Goal: Task Accomplishment & Management: Use online tool/utility

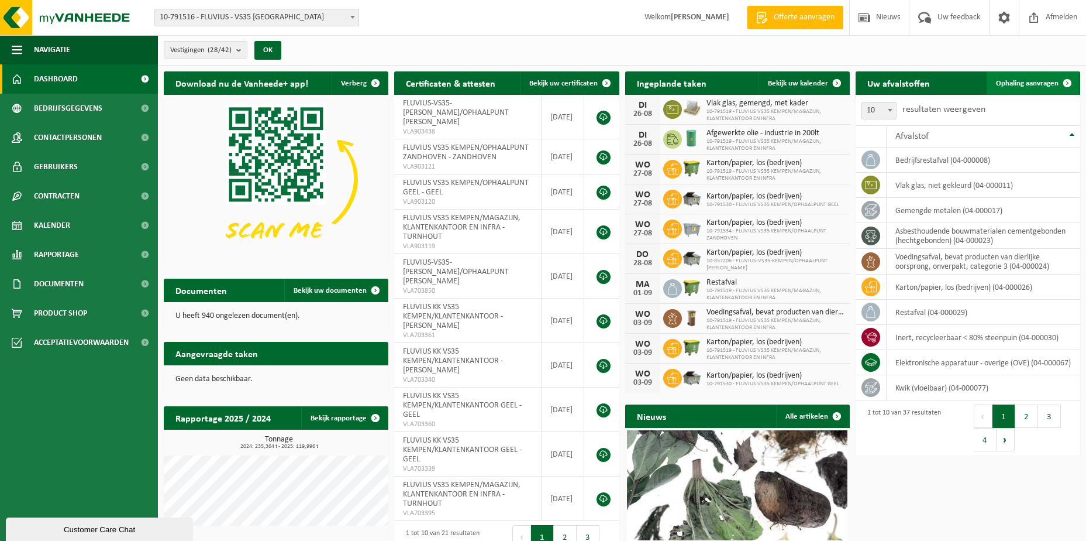
click at [1016, 85] on span "Ophaling aanvragen" at bounding box center [1027, 84] width 63 height 8
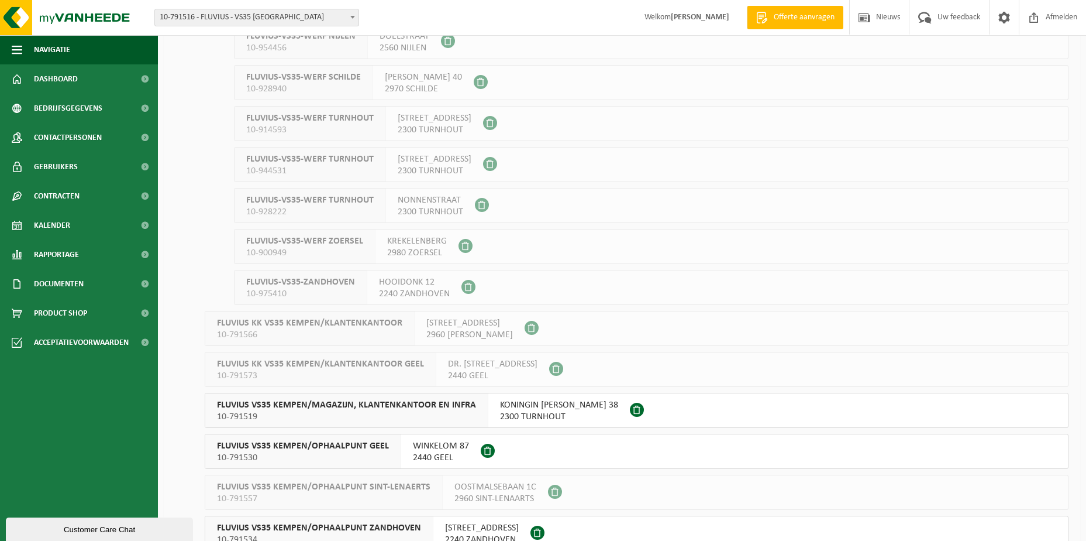
scroll to position [585, 0]
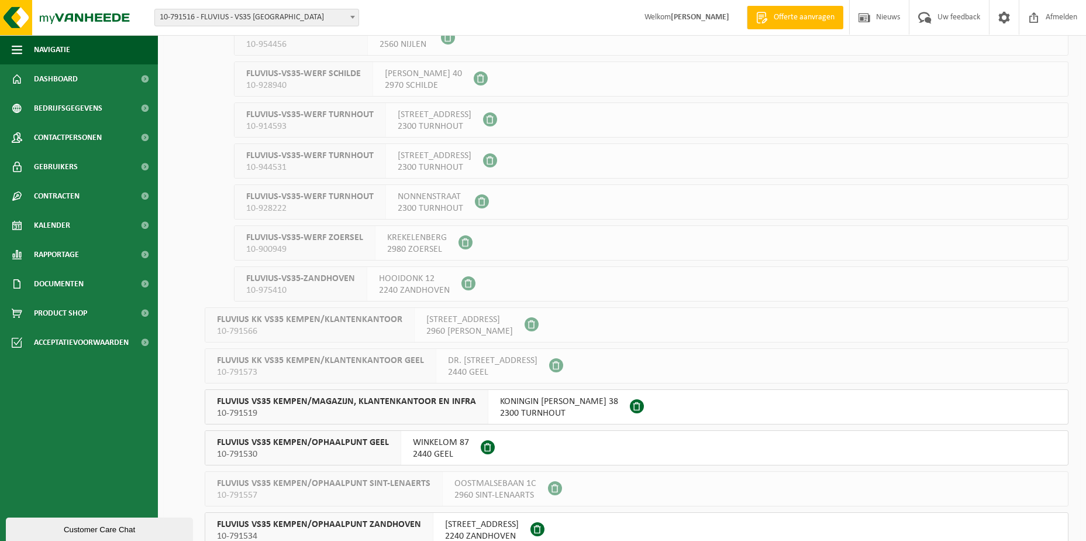
click at [507, 416] on span "2300 TURNHOUT" at bounding box center [559, 413] width 118 height 12
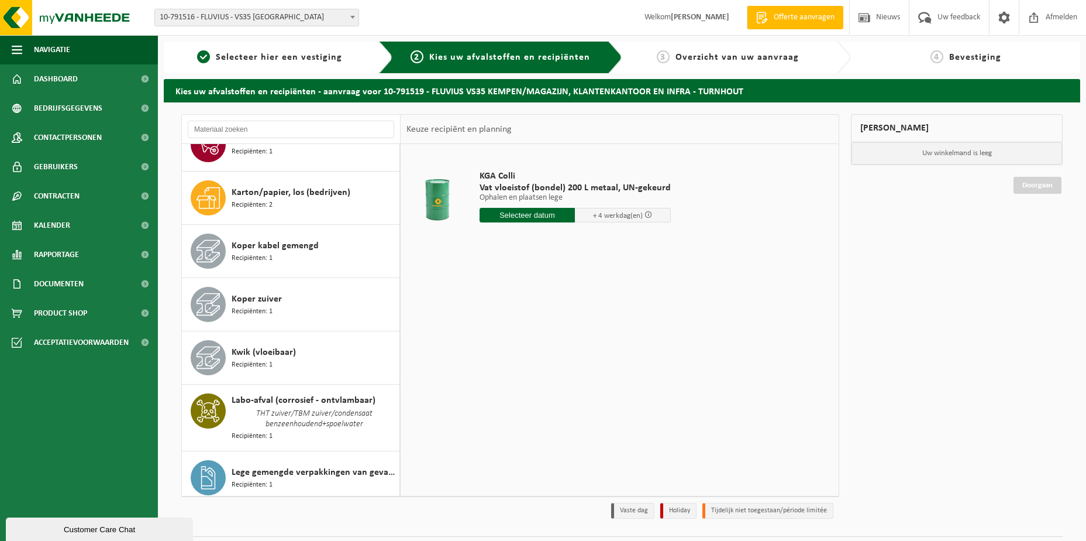
scroll to position [921, 0]
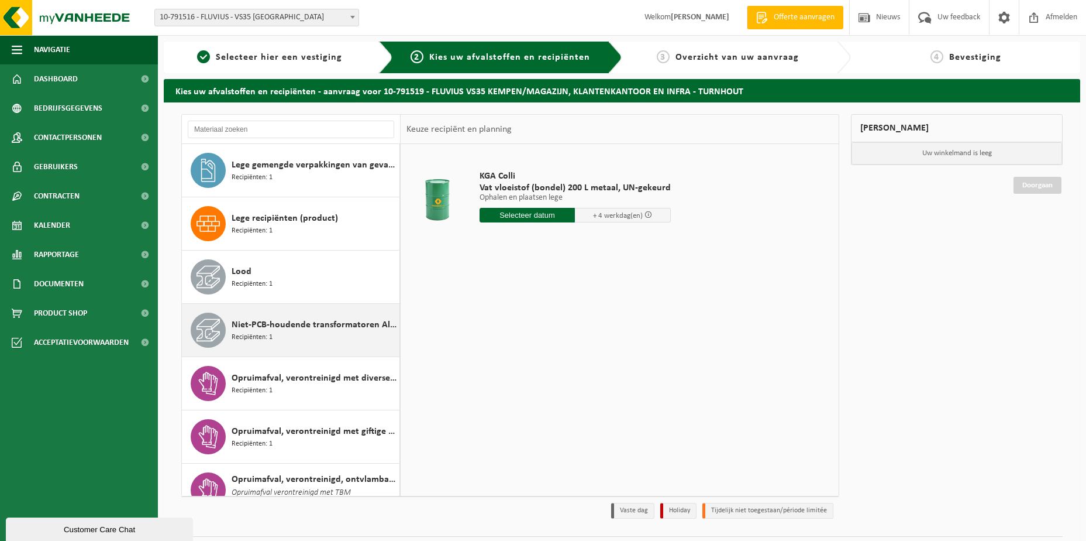
click at [268, 332] on span "Recipiënten: 1" at bounding box center [252, 337] width 41 height 11
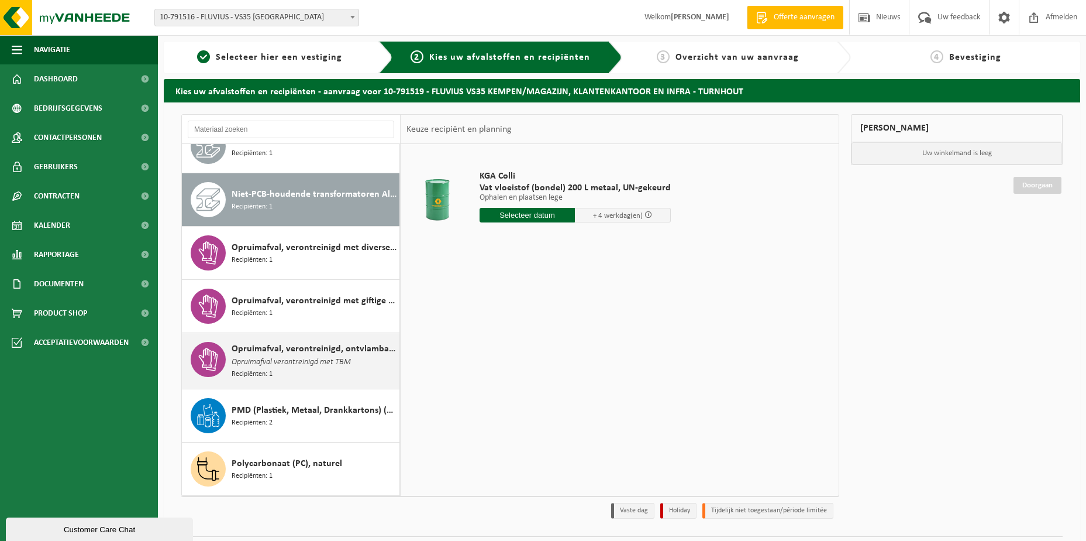
scroll to position [1077, 0]
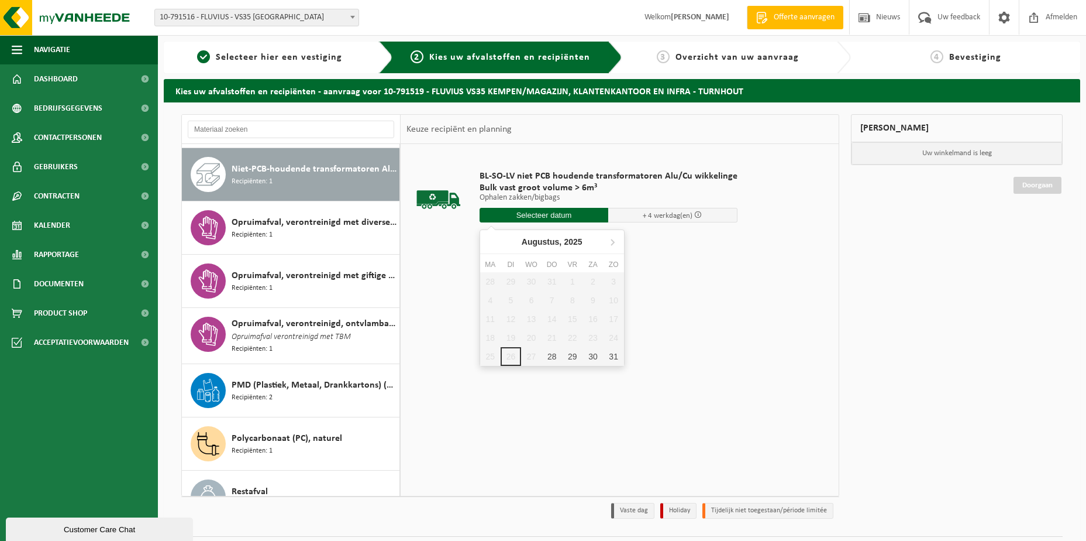
click at [513, 217] on input "text" at bounding box center [544, 215] width 129 height 15
click at [530, 216] on input "text" at bounding box center [544, 215] width 129 height 15
click at [617, 242] on icon at bounding box center [612, 241] width 19 height 19
click at [495, 244] on icon at bounding box center [492, 241] width 19 height 19
click at [552, 355] on div "28" at bounding box center [552, 356] width 20 height 19
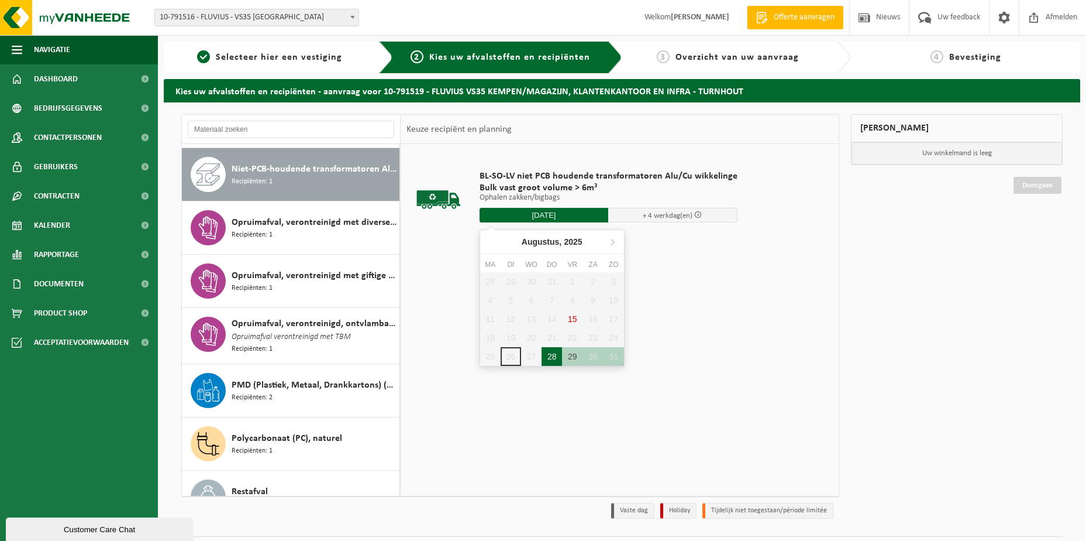
type input "Van 2025-08-28"
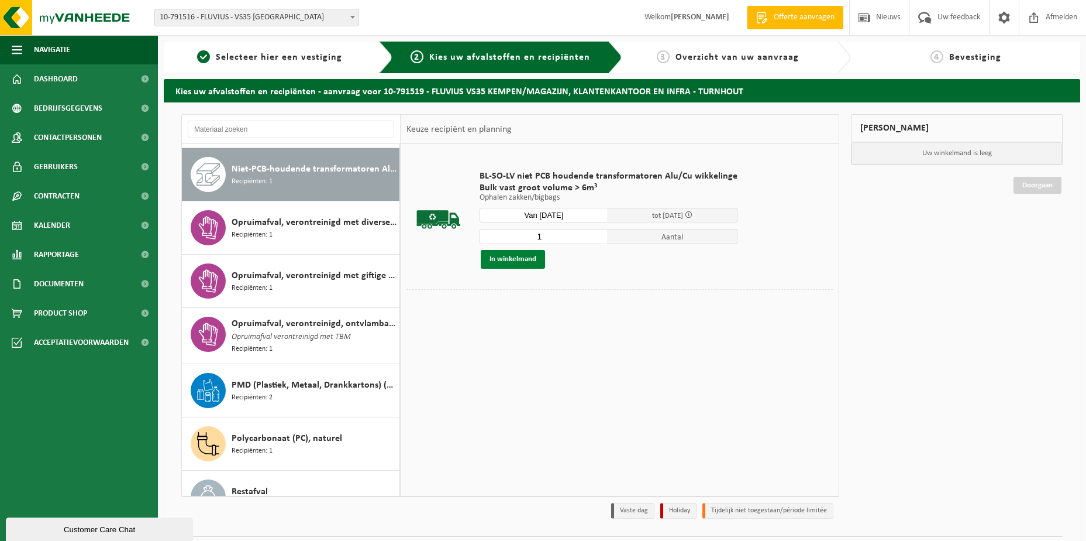
click at [511, 259] on button "In winkelmand" at bounding box center [513, 259] width 64 height 19
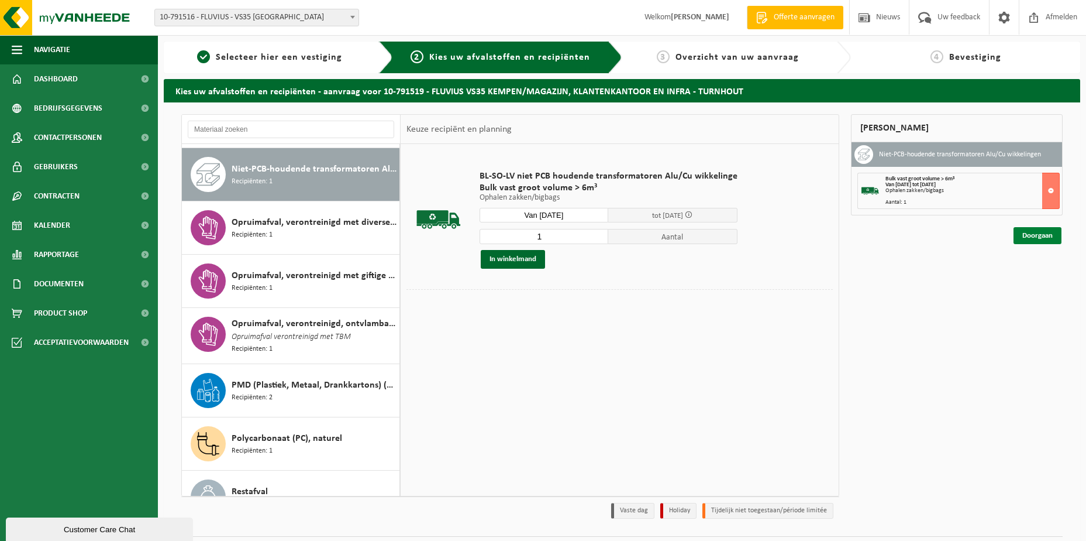
click at [1027, 231] on link "Doorgaan" at bounding box center [1038, 235] width 48 height 17
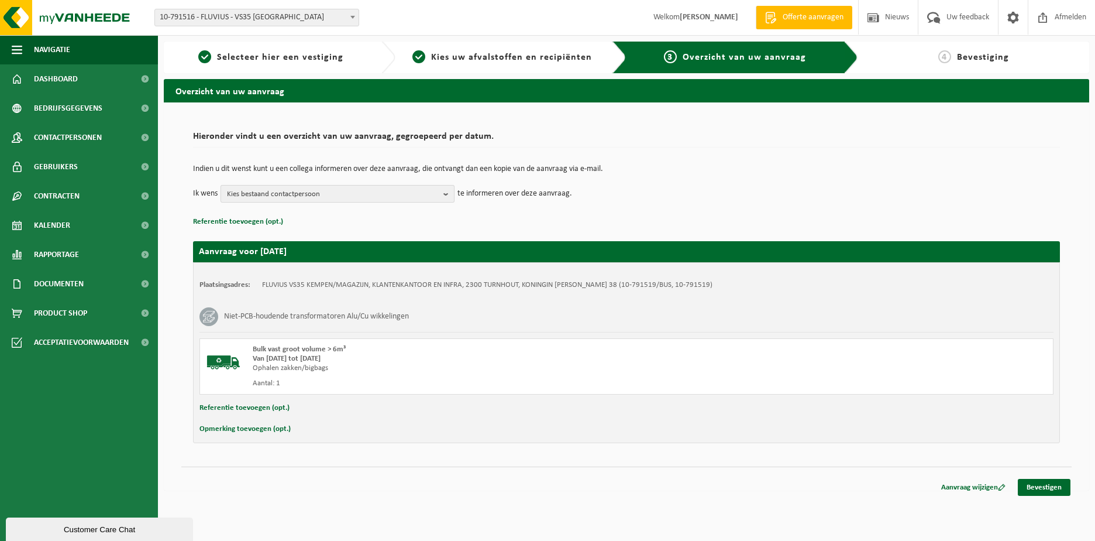
click at [446, 193] on b "button" at bounding box center [448, 193] width 11 height 16
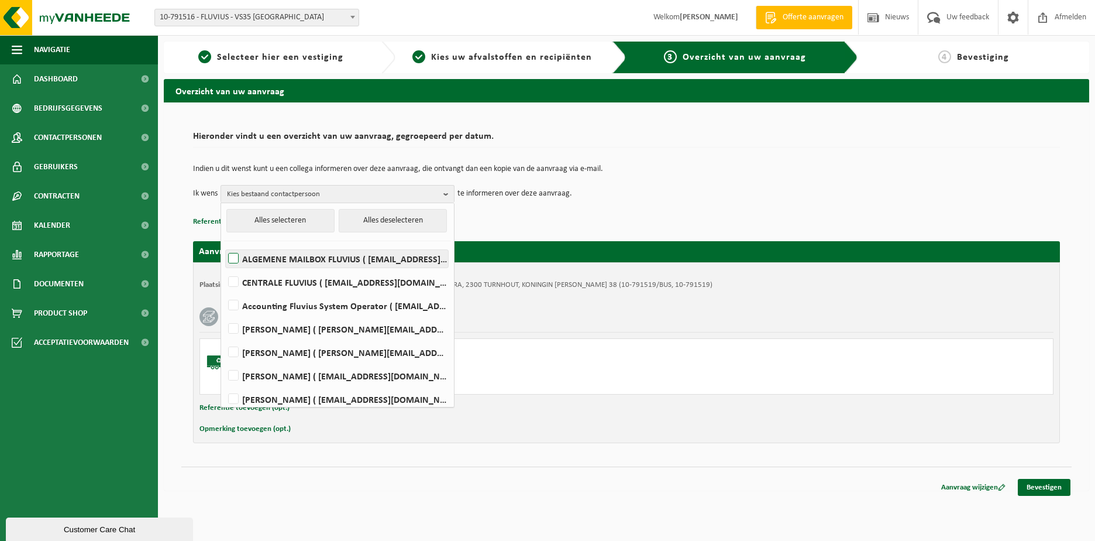
click at [298, 262] on label "ALGEMENE MAILBOX FLUVIUS ( fluvius-logistiek-afvalbeheer@fluvius.be )" at bounding box center [337, 259] width 222 height 18
click at [224, 244] on input "ALGEMENE MAILBOX FLUVIUS ( fluvius-logistiek-afvalbeheer@fluvius.be )" at bounding box center [223, 243] width 1 height 1
checkbox input "true"
click at [592, 417] on div "Plaatsingsadres: FLUVIUS VS35 KEMPEN/MAGAZIJN, KLANTENKANTOOR EN INFRA, 2300 TU…" at bounding box center [626, 352] width 867 height 181
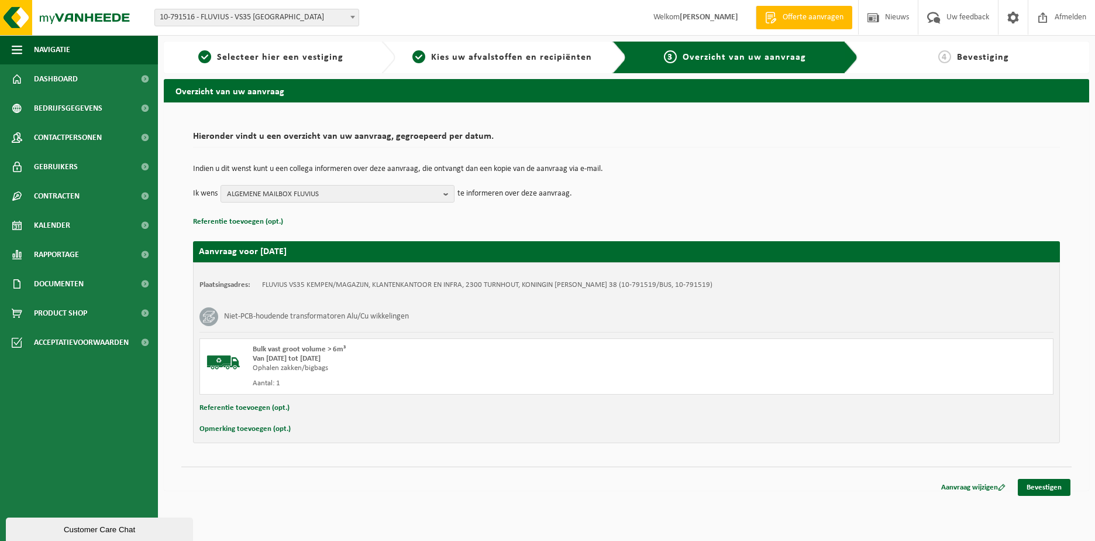
click at [236, 409] on button "Referentie toevoegen (opt.)" at bounding box center [245, 407] width 90 height 15
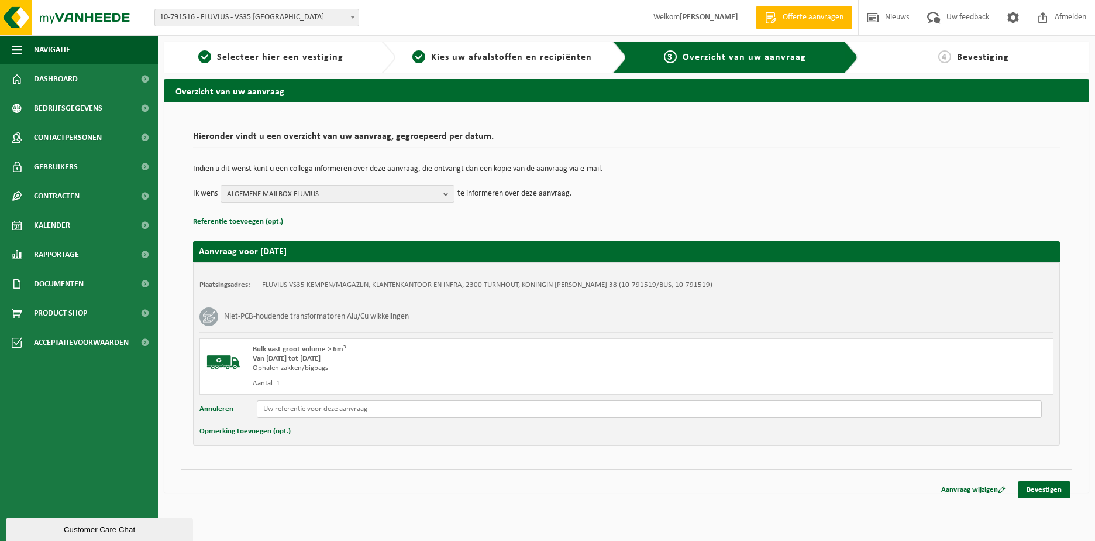
click at [274, 410] on input "text" at bounding box center [649, 409] width 785 height 18
drag, startPoint x: 716, startPoint y: 300, endPoint x: 718, endPoint y: 316, distance: 16.1
click at [333, 414] on input "reeds in Beringen" at bounding box center [649, 409] width 785 height 18
paste input "ID: 554288"
click at [354, 407] on input "reeds in Beringen ID: 554288" at bounding box center [649, 409] width 785 height 18
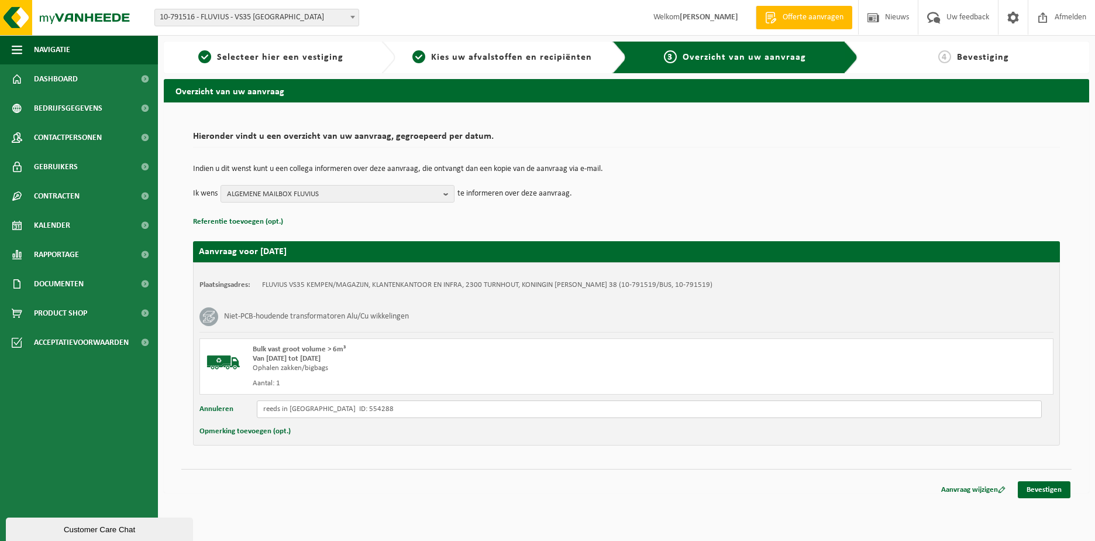
paste input "SN: 11111501258 250KVA BJ:2015"
type input "reeds in Beringen ID: 554288 SN: 11111501258 250KVA BJ:2015 slopen"
click at [1041, 491] on link "Bevestigen" at bounding box center [1044, 489] width 53 height 17
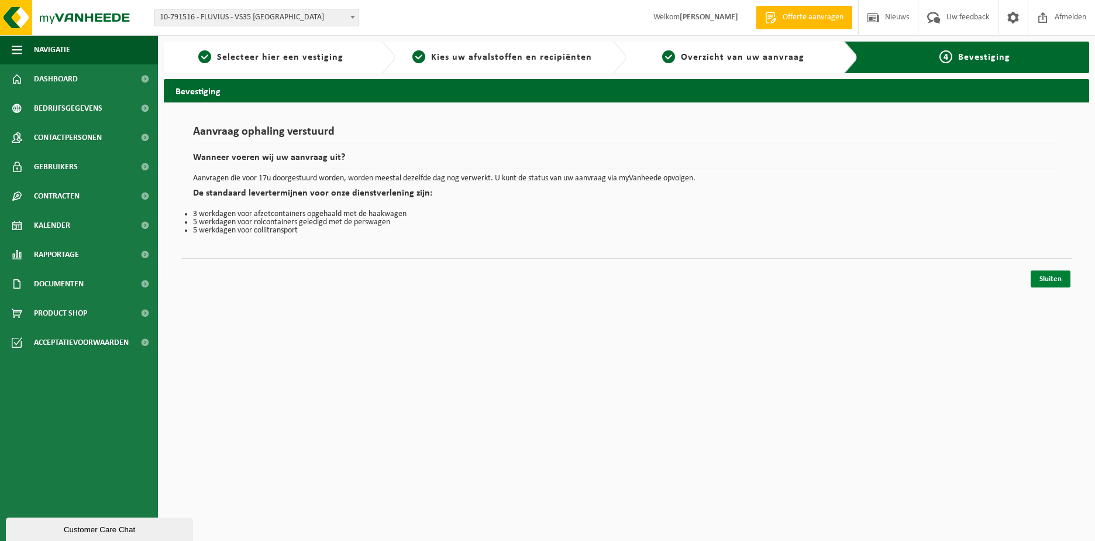
click at [1044, 277] on link "Sluiten" at bounding box center [1051, 278] width 40 height 17
